Goal: Task Accomplishment & Management: Manage account settings

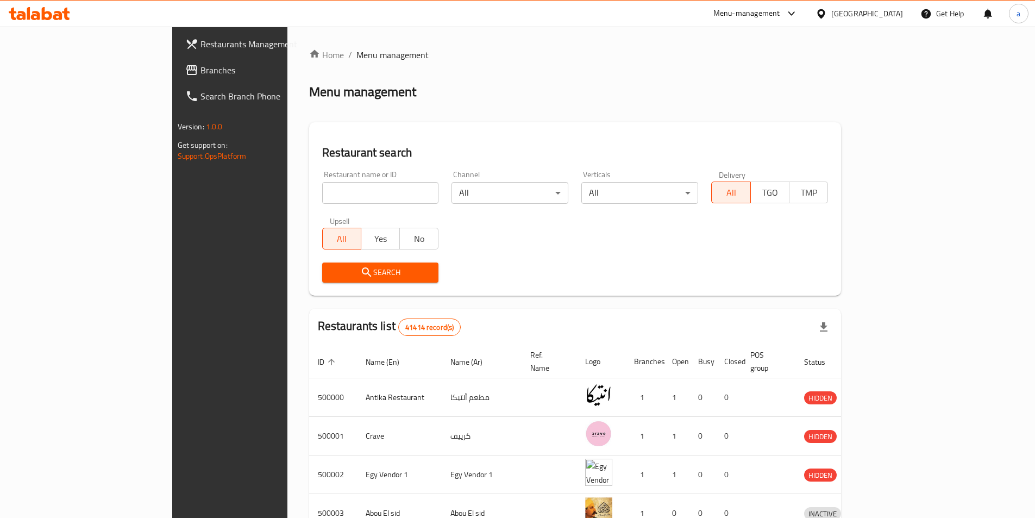
click at [887, 22] on div "Egypt" at bounding box center [859, 14] width 105 height 26
click at [888, 18] on div "Egypt" at bounding box center [867, 14] width 72 height 12
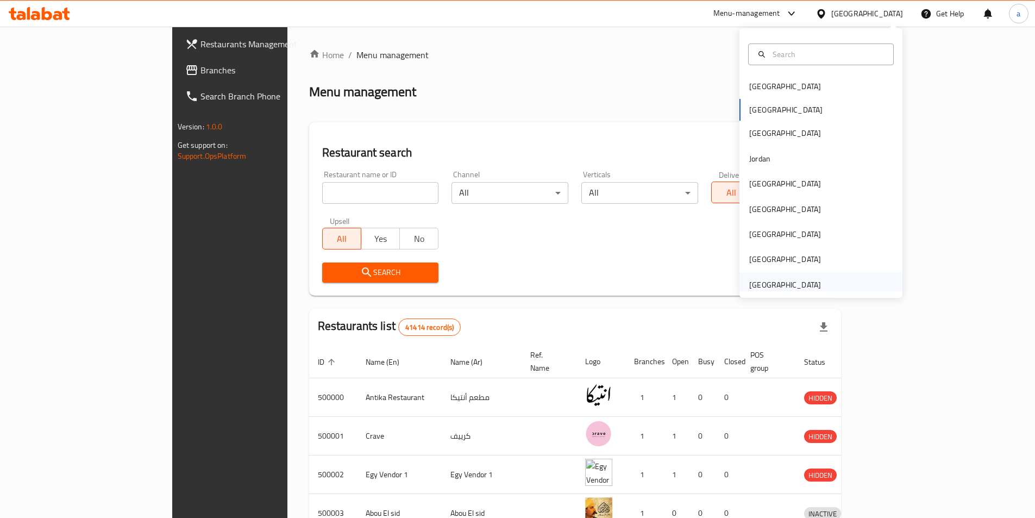
click at [779, 284] on div "[GEOGRAPHIC_DATA]" at bounding box center [785, 285] width 72 height 12
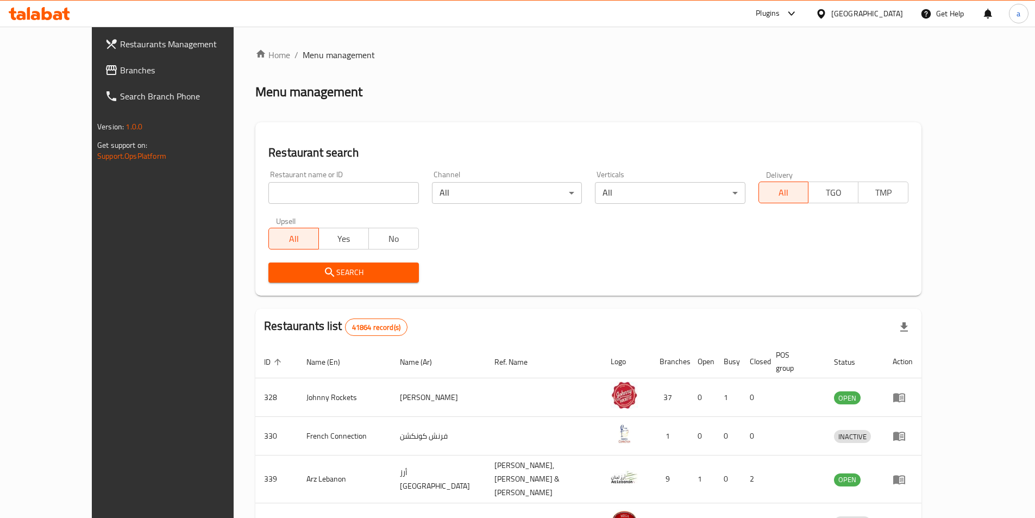
click at [120, 70] on span "Branches" at bounding box center [188, 70] width 136 height 13
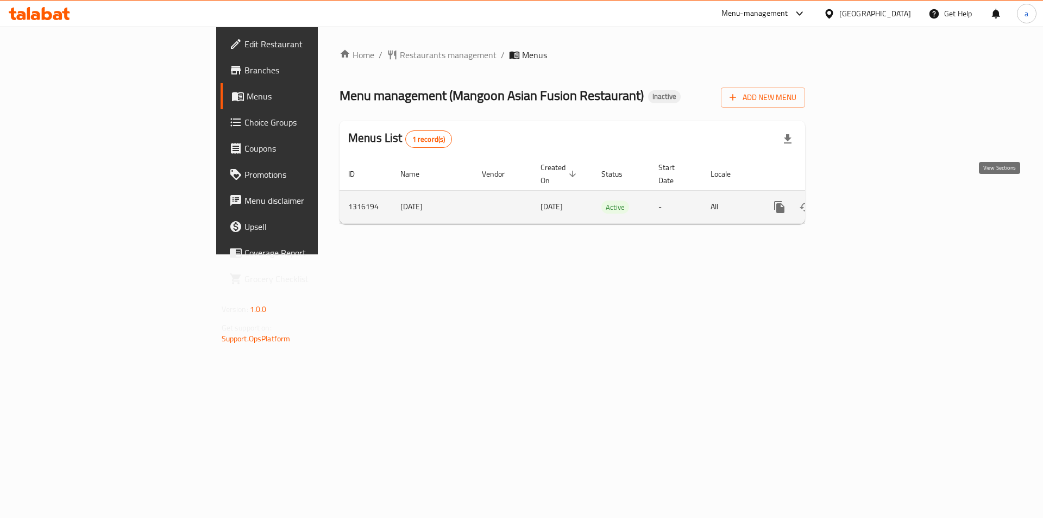
click at [864, 200] on icon "enhanced table" at bounding box center [857, 206] width 13 height 13
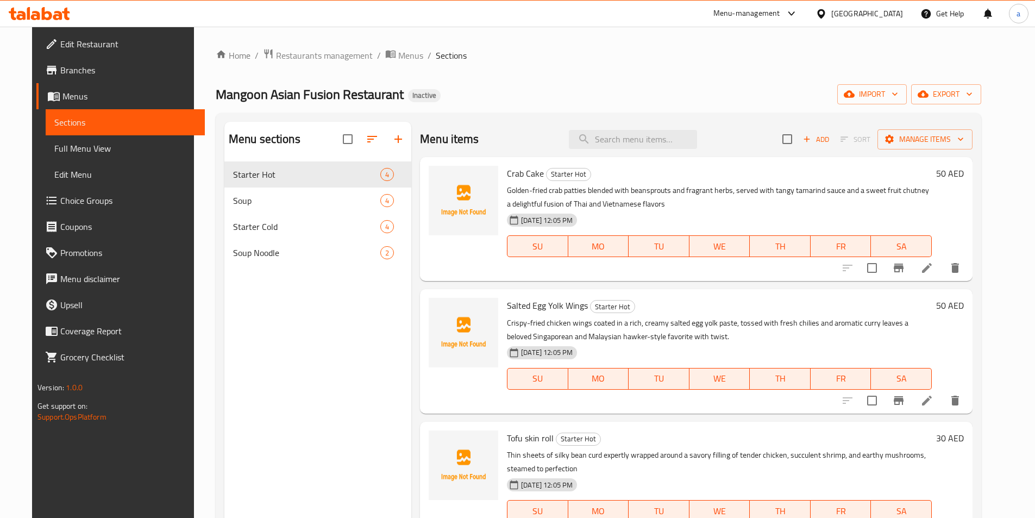
click at [57, 161] on link "Edit Menu" at bounding box center [125, 174] width 159 height 26
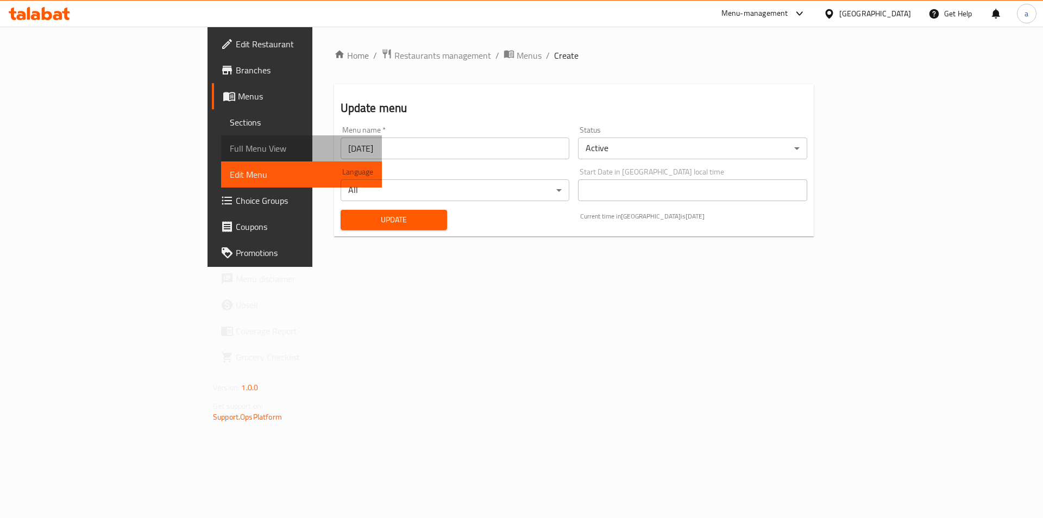
click at [230, 154] on span "Full Menu View" at bounding box center [301, 148] width 143 height 13
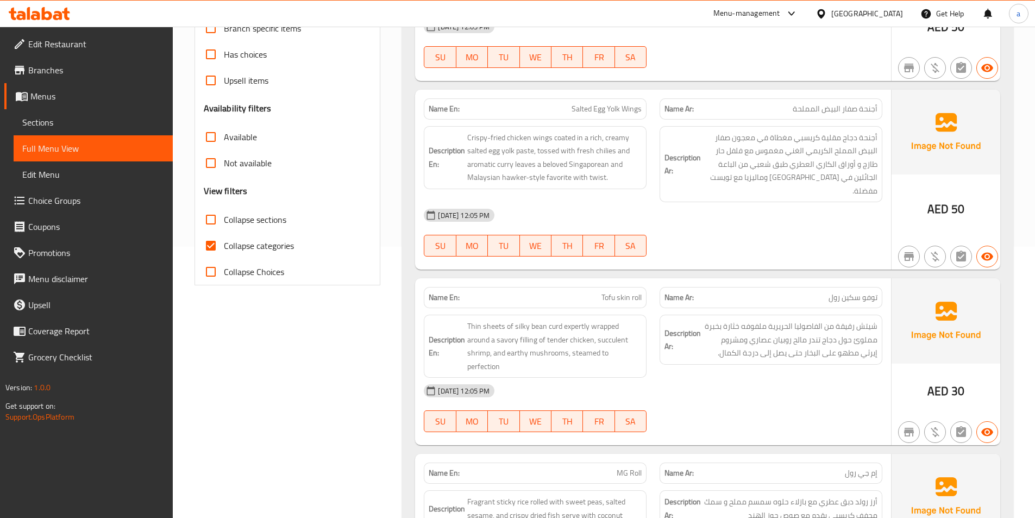
scroll to position [272, 0]
click at [280, 241] on span "Collapse categories" at bounding box center [259, 245] width 70 height 13
click at [224, 241] on input "Collapse categories" at bounding box center [211, 245] width 26 height 26
checkbox input "false"
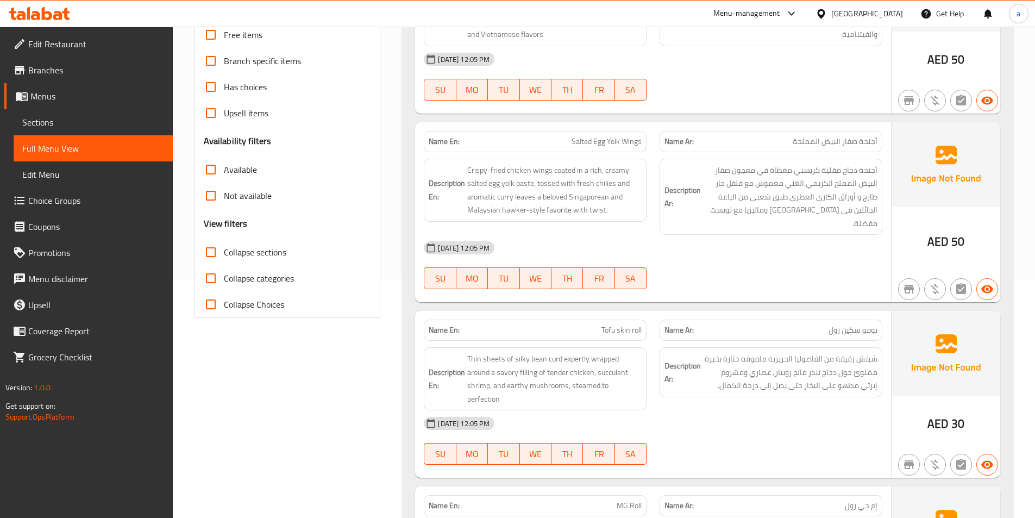
scroll to position [103, 0]
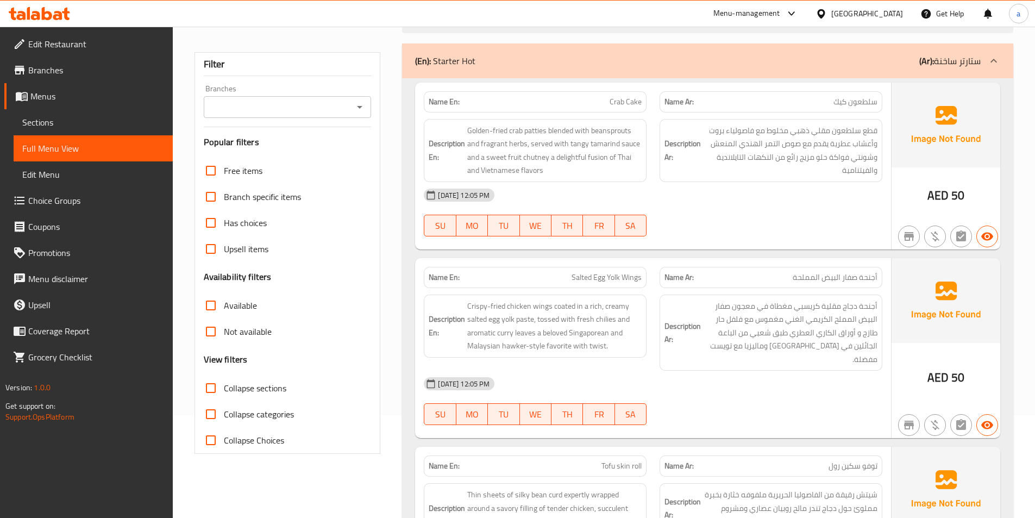
click at [221, 387] on input "Collapse sections" at bounding box center [211, 388] width 26 height 26
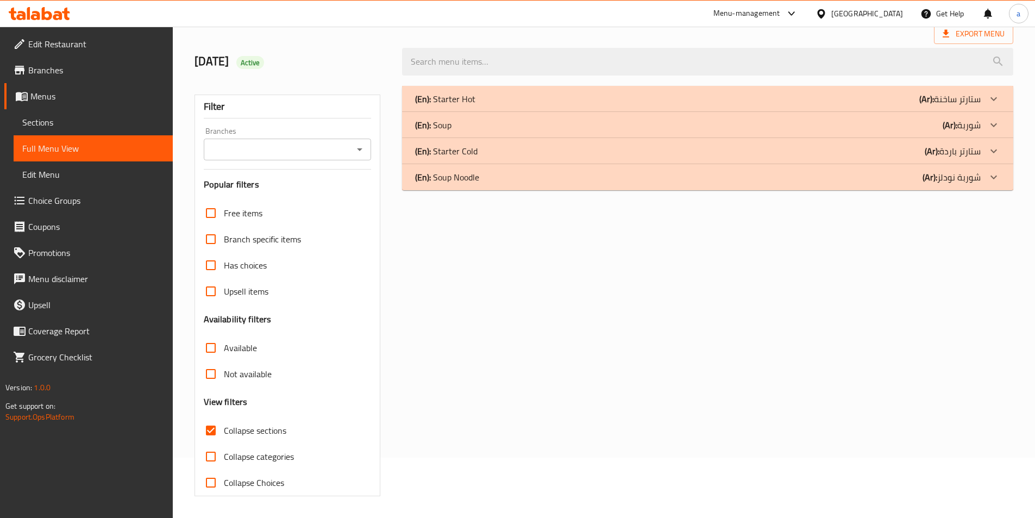
scroll to position [0, 0]
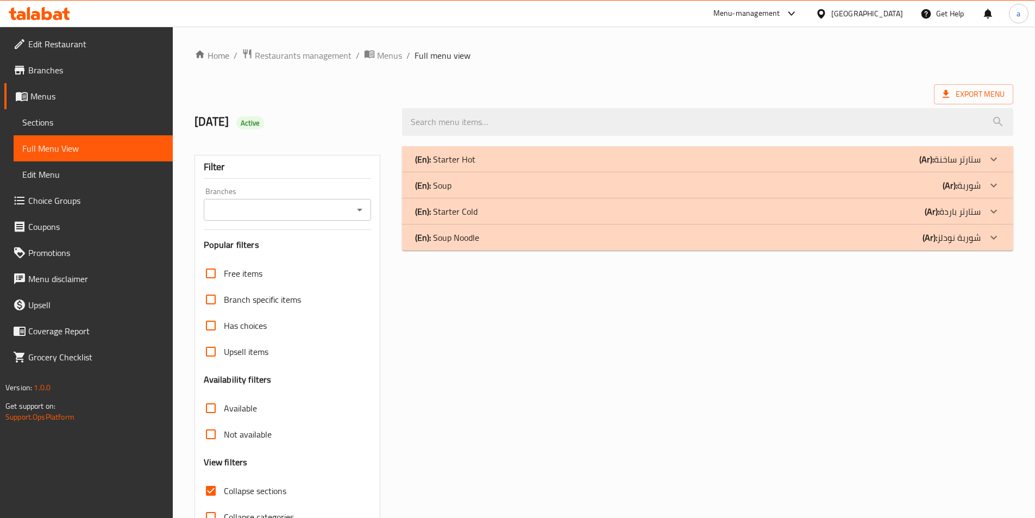
click at [444, 238] on p "(En): Soup Noodle" at bounding box center [447, 237] width 64 height 13
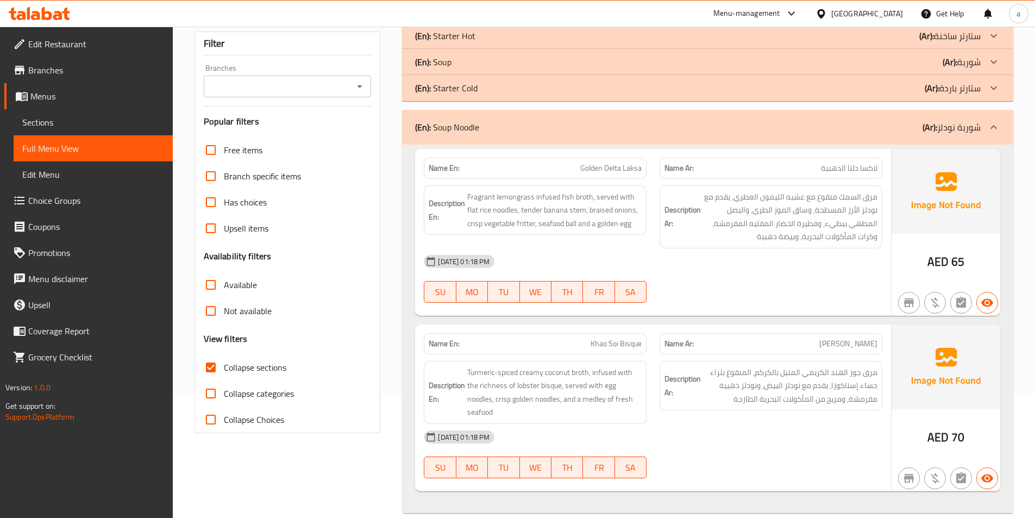
scroll to position [140, 0]
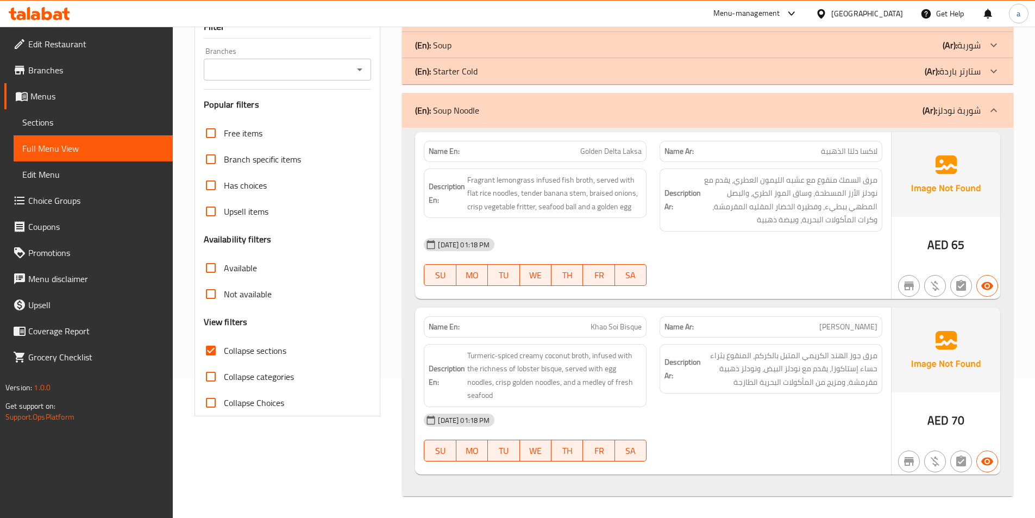
click at [248, 349] on span "Collapse sections" at bounding box center [255, 350] width 62 height 13
click at [224, 349] on input "Collapse sections" at bounding box center [211, 350] width 26 height 26
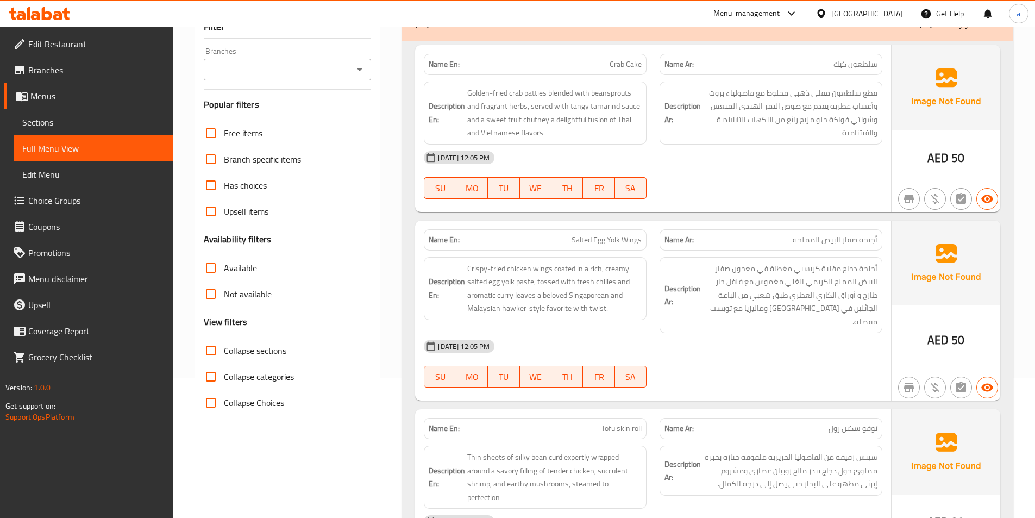
click at [248, 349] on span "Collapse sections" at bounding box center [255, 350] width 62 height 13
click at [224, 349] on input "Collapse sections" at bounding box center [211, 350] width 26 height 26
checkbox input "true"
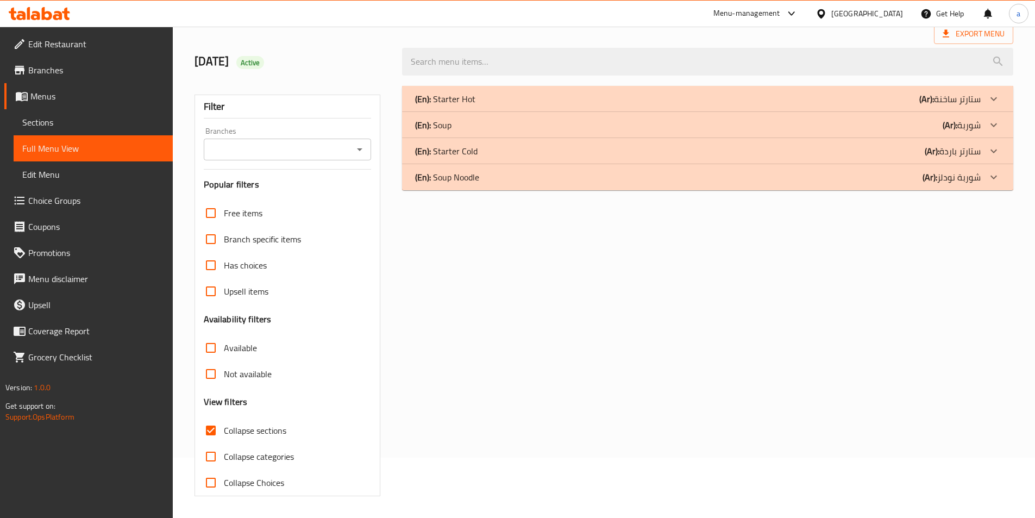
scroll to position [60, 0]
click at [477, 104] on div "(En): Starter Hot (Ar): ستارتر ساخنة" at bounding box center [698, 98] width 566 height 13
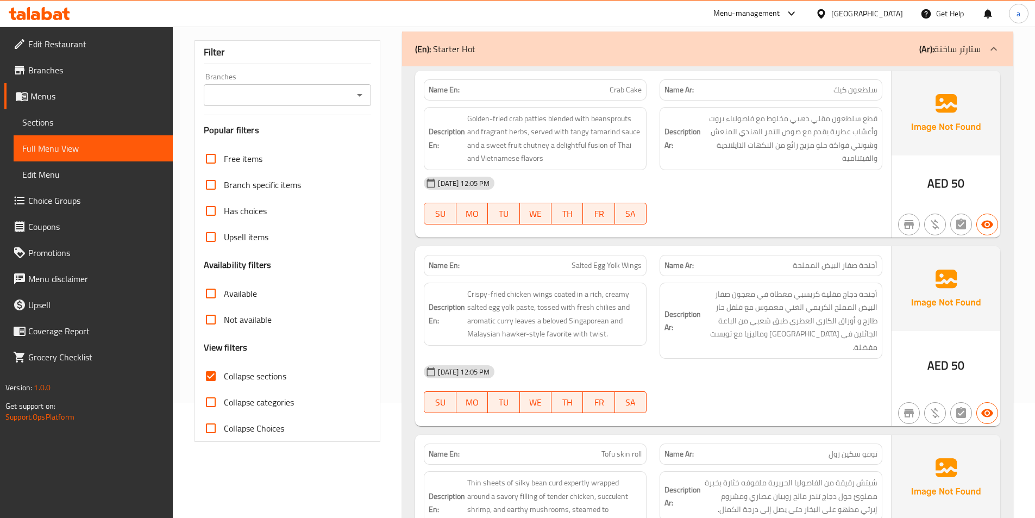
scroll to position [169, 0]
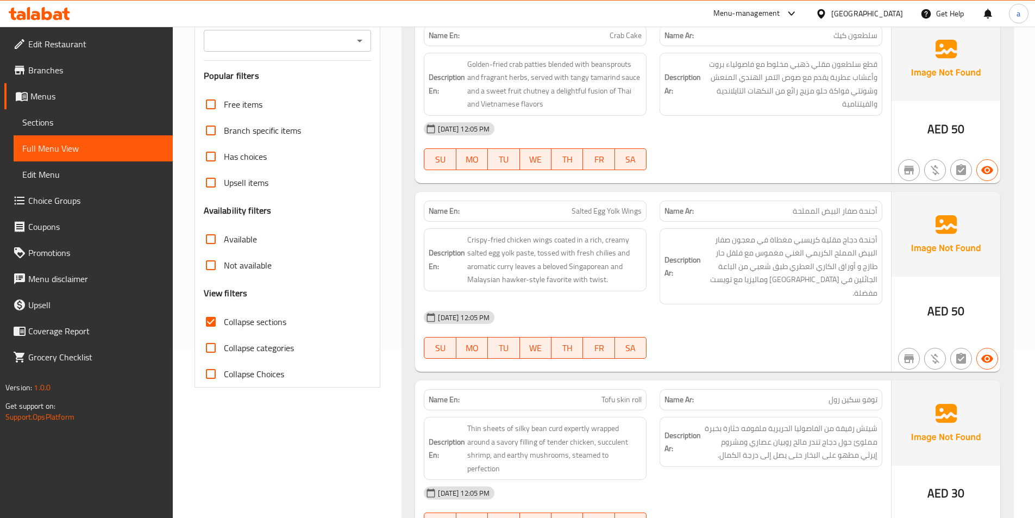
click at [261, 347] on span "Collapse categories" at bounding box center [259, 347] width 70 height 13
click at [224, 347] on input "Collapse categories" at bounding box center [211, 348] width 26 height 26
click at [261, 347] on span "Collapse categories" at bounding box center [259, 347] width 70 height 13
click at [224, 347] on input "Collapse categories" at bounding box center [211, 348] width 26 height 26
checkbox input "false"
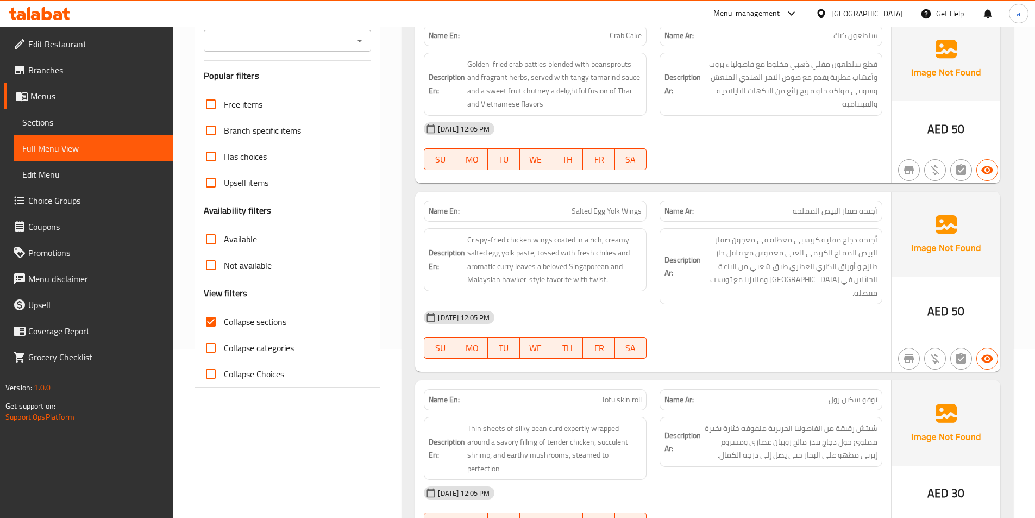
click at [315, 339] on div "Collapse categories" at bounding box center [288, 348] width 168 height 26
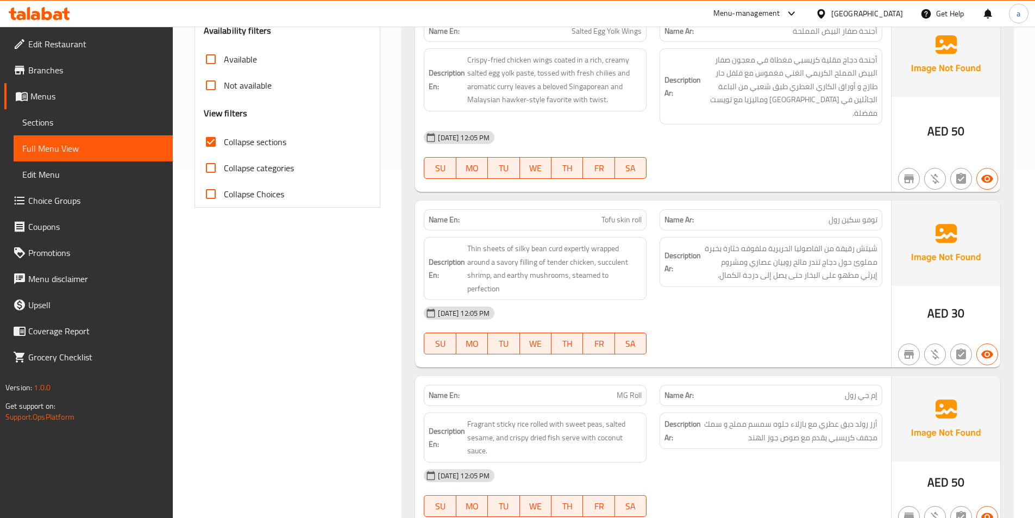
scroll to position [193, 0]
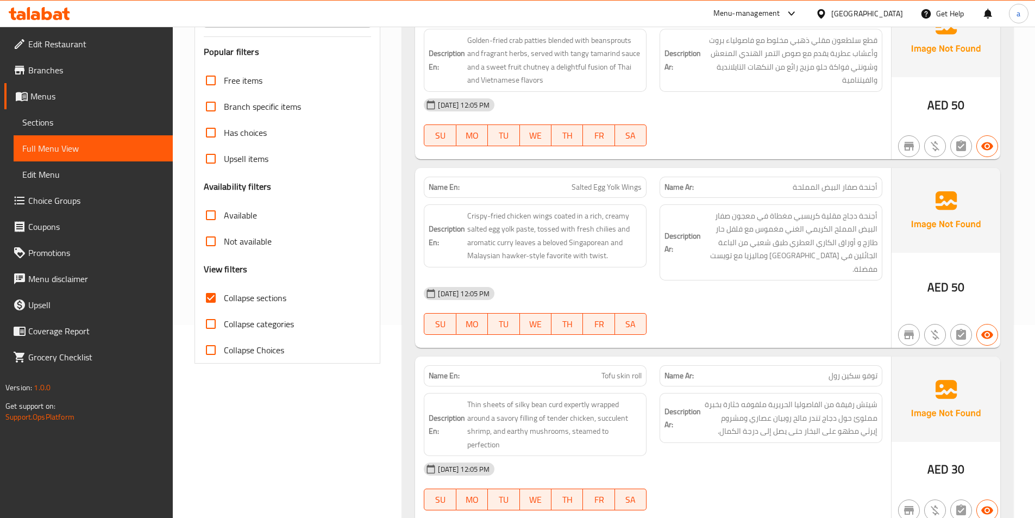
click at [273, 291] on span "Collapse sections" at bounding box center [255, 297] width 62 height 13
click at [224, 291] on input "Collapse sections" at bounding box center [211, 298] width 26 height 26
checkbox input "false"
